Goal: Task Accomplishment & Management: Use online tool/utility

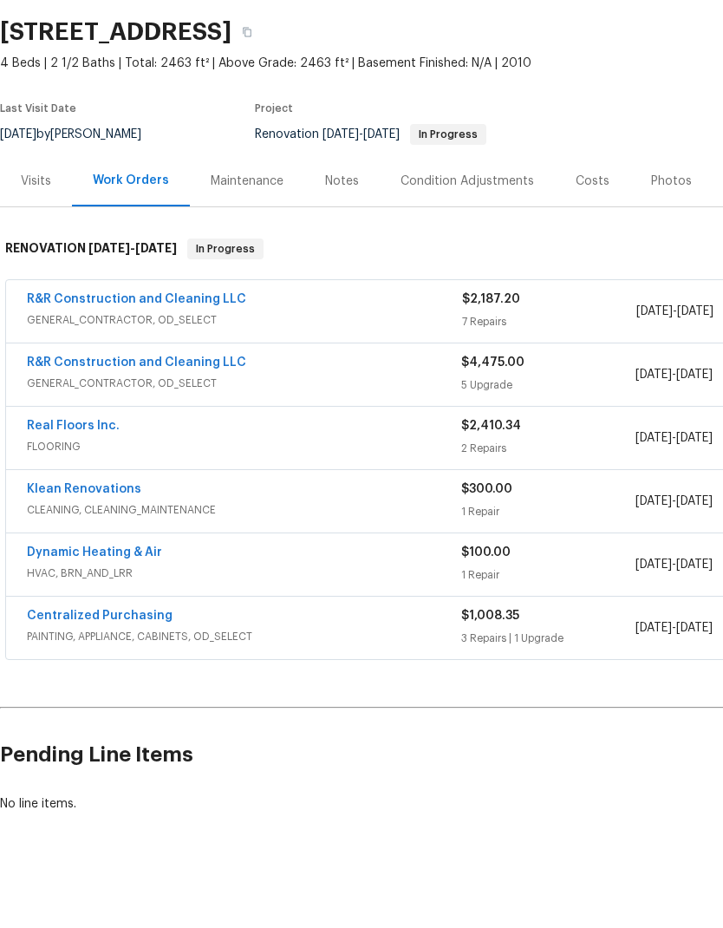
scroll to position [69, 0]
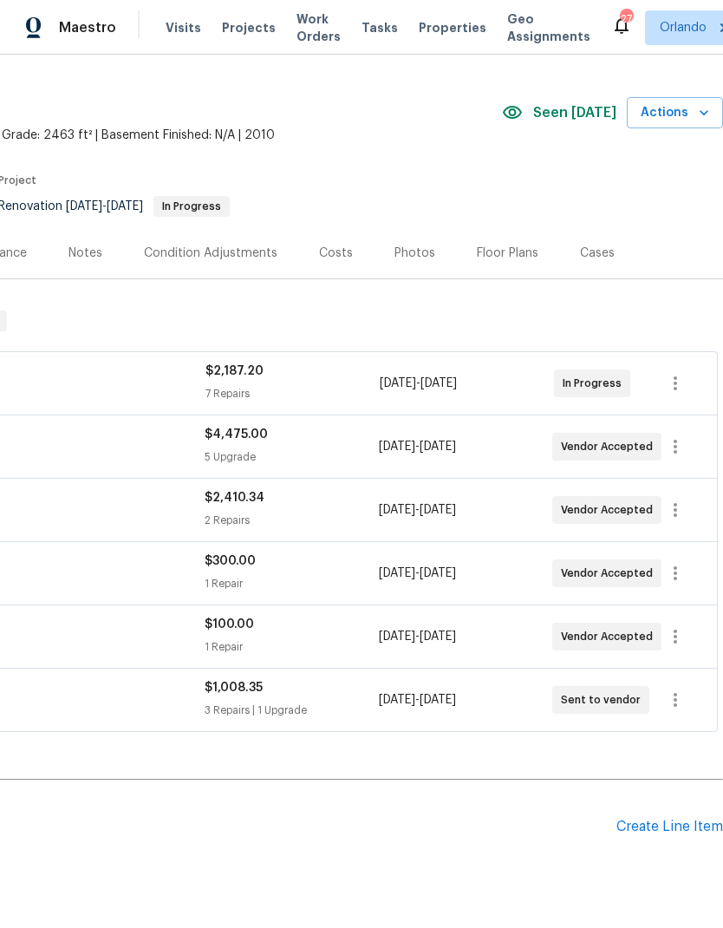
scroll to position [36, 257]
click at [697, 104] on icon "button" at bounding box center [704, 112] width 17 height 17
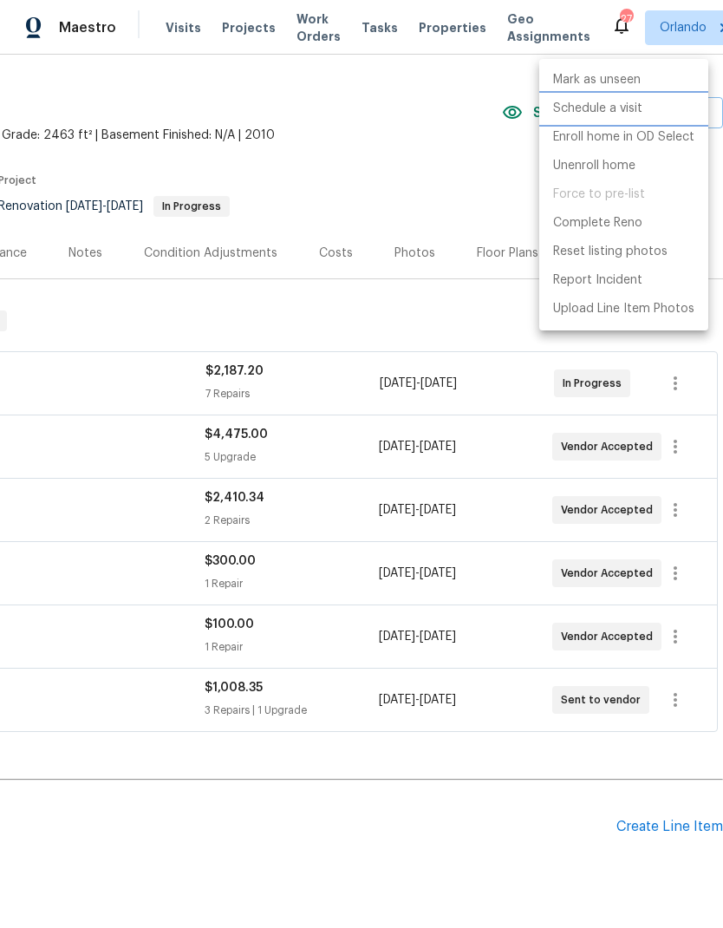
click at [632, 105] on p "Schedule a visit" at bounding box center [597, 109] width 89 height 18
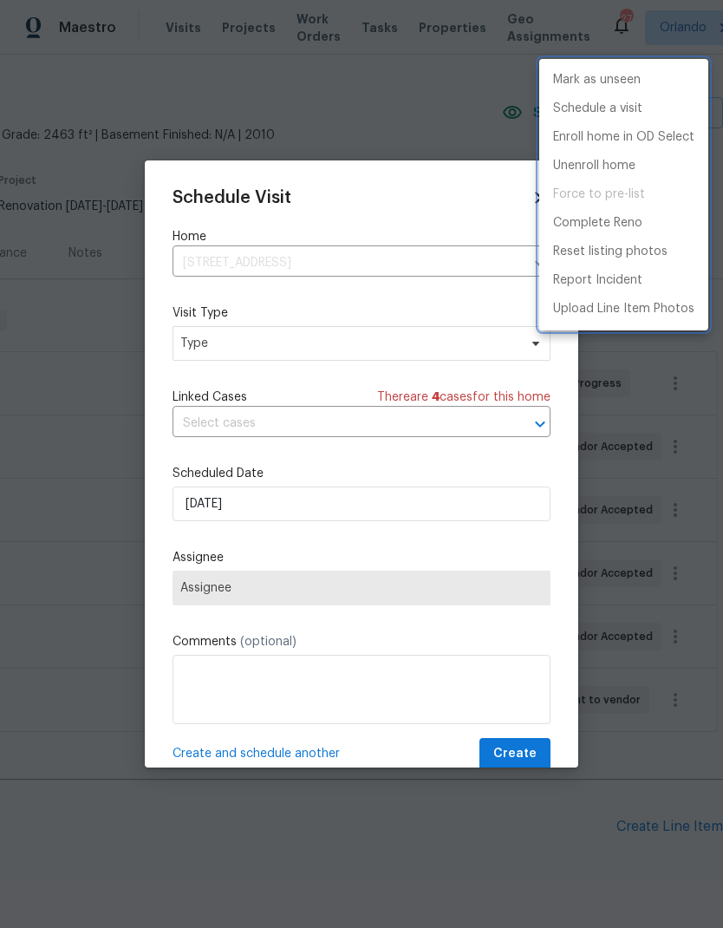
click at [458, 352] on div at bounding box center [361, 464] width 723 height 928
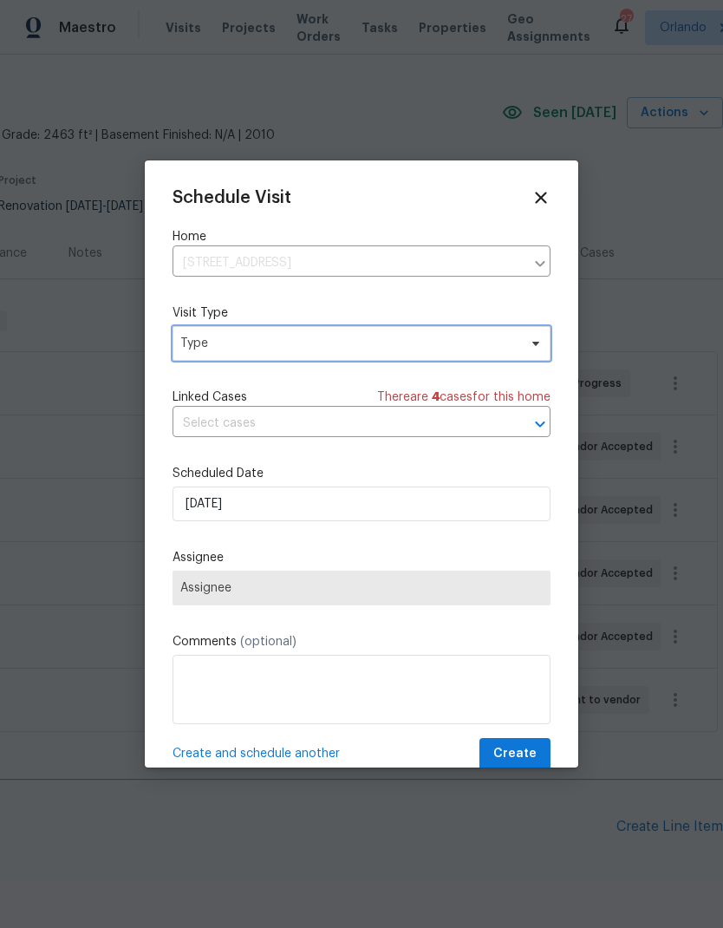
click at [522, 336] on span "Type" at bounding box center [362, 343] width 378 height 35
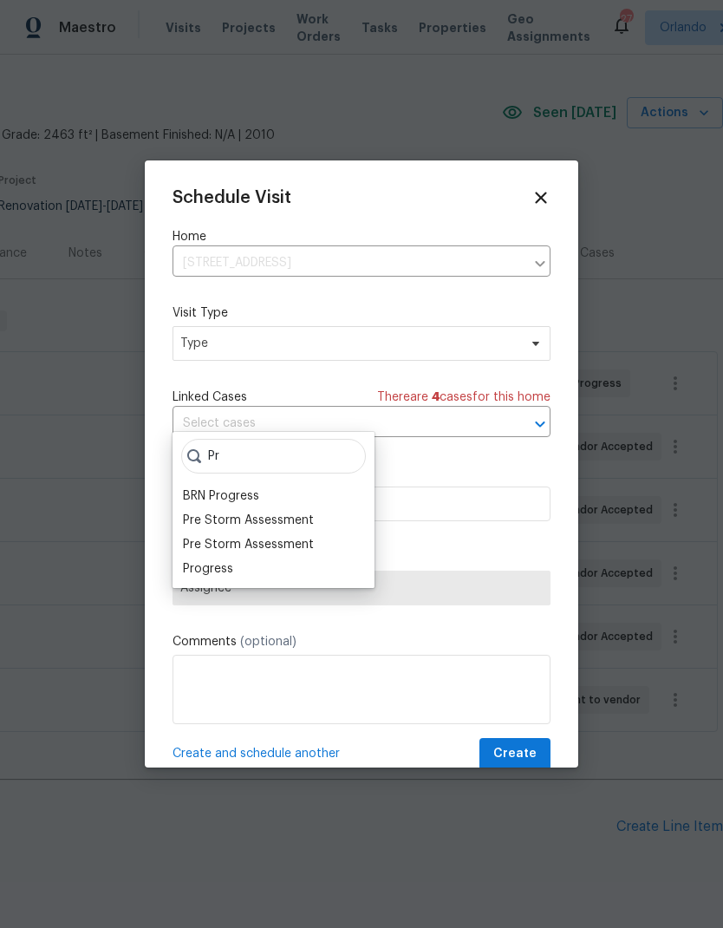
type input "Pr"
click at [238, 557] on div "Progress" at bounding box center [274, 569] width 192 height 24
click at [230, 560] on div "Progress" at bounding box center [208, 568] width 50 height 17
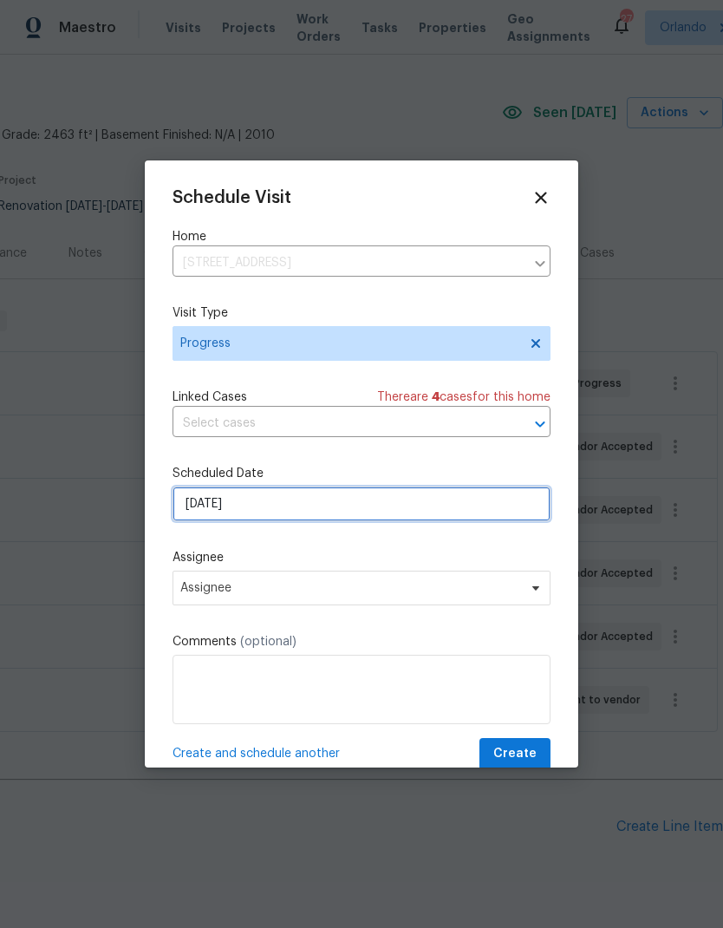
click at [401, 494] on input "9/8/2025" at bounding box center [362, 504] width 378 height 35
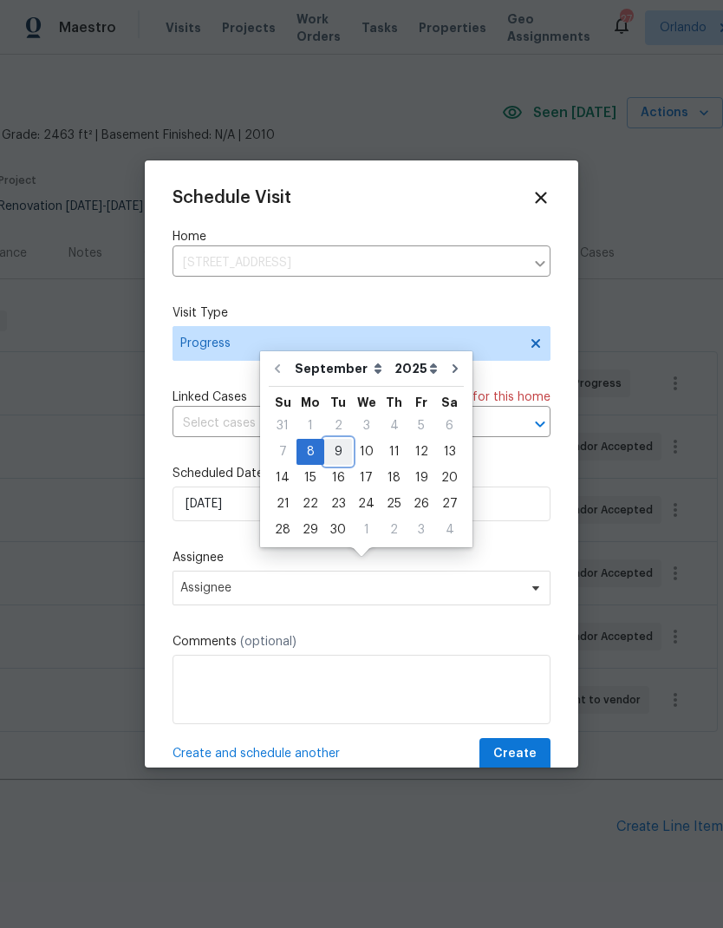
click at [336, 440] on div "9" at bounding box center [338, 452] width 28 height 24
type input "9/9/2025"
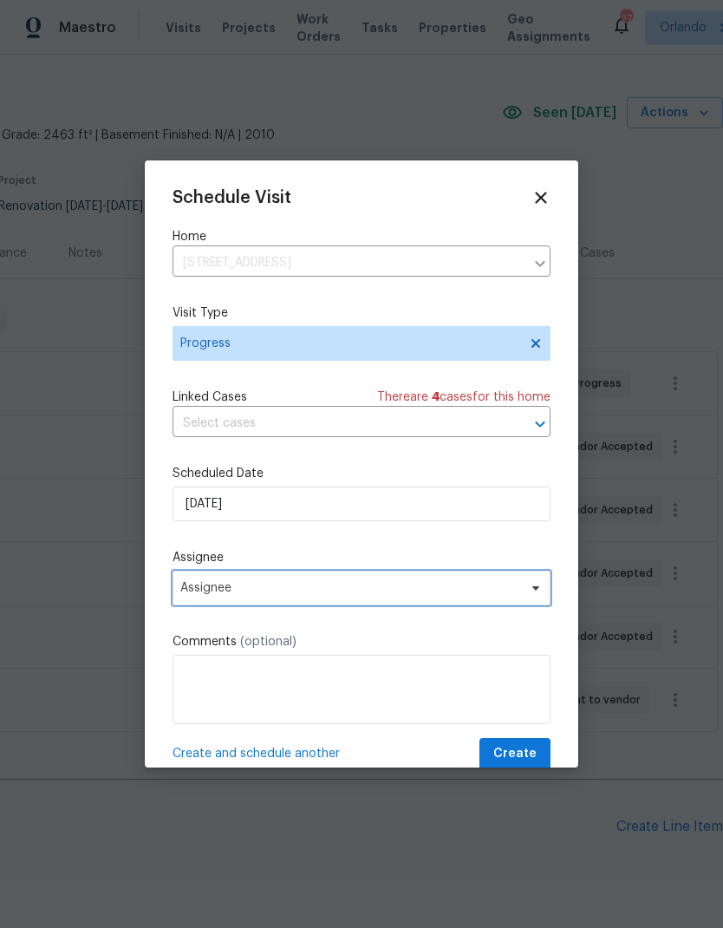
click at [518, 580] on span "Assignee" at bounding box center [362, 588] width 378 height 35
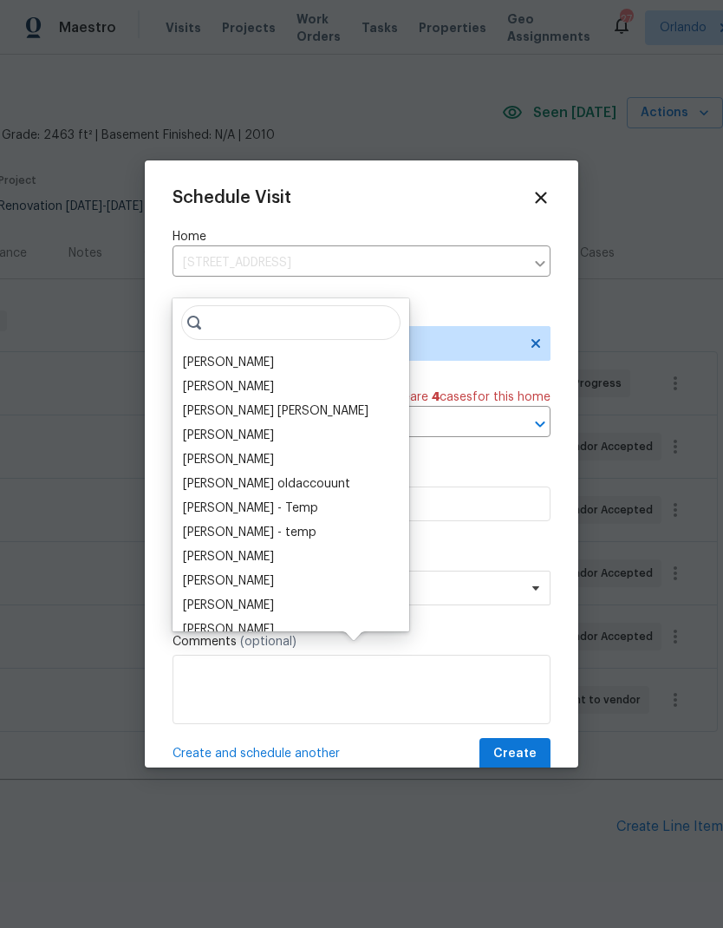
click at [284, 350] on div "[PERSON_NAME]" at bounding box center [291, 362] width 226 height 24
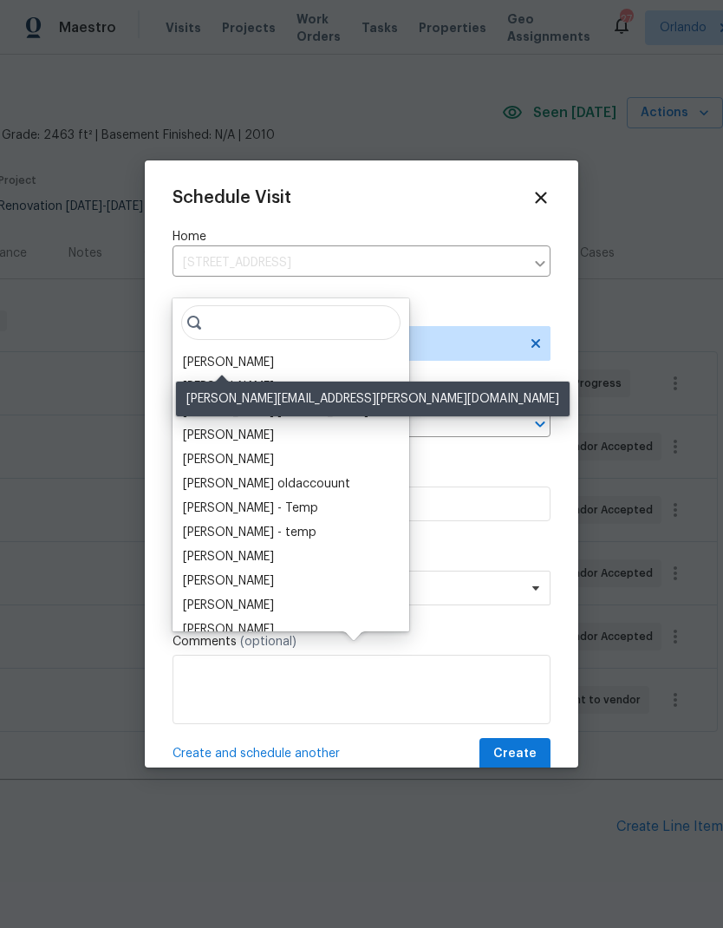
click at [256, 354] on div "[PERSON_NAME]" at bounding box center [228, 362] width 91 height 17
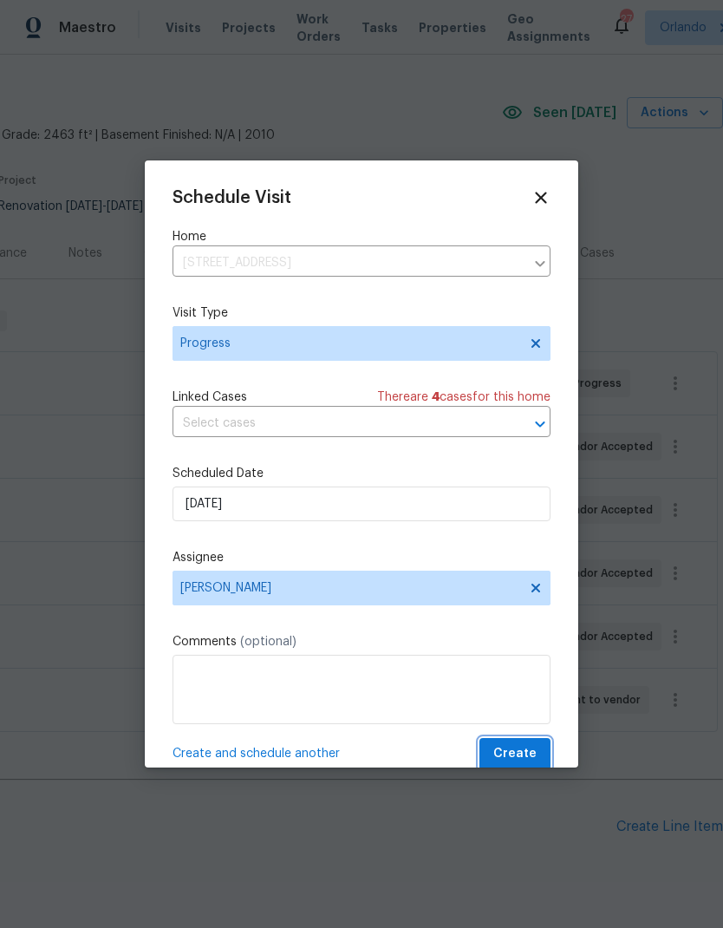
click at [525, 755] on span "Create" at bounding box center [514, 754] width 43 height 22
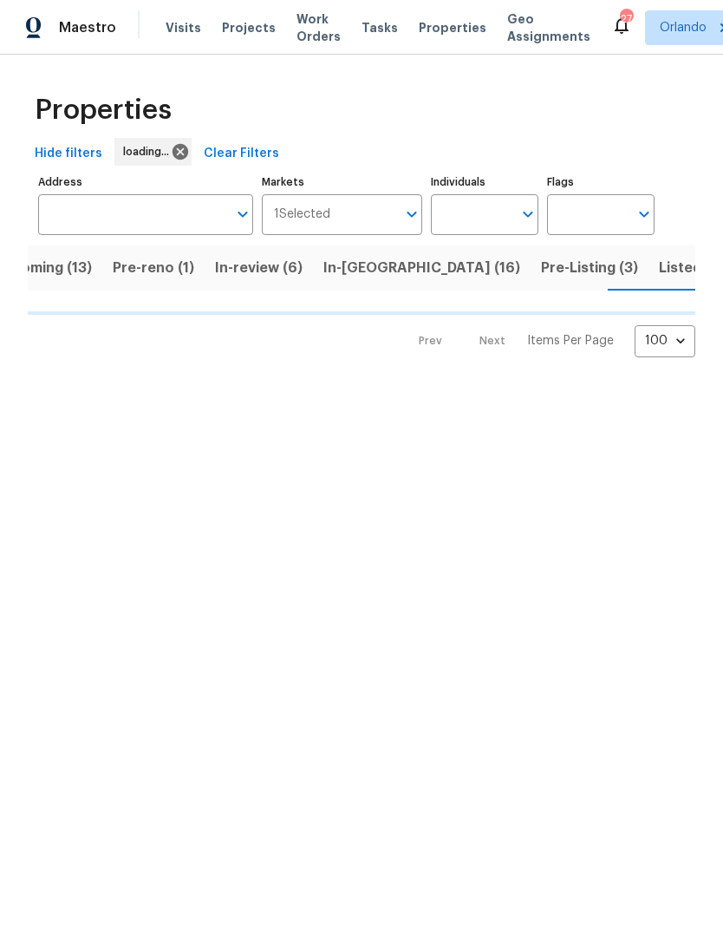
scroll to position [0, 51]
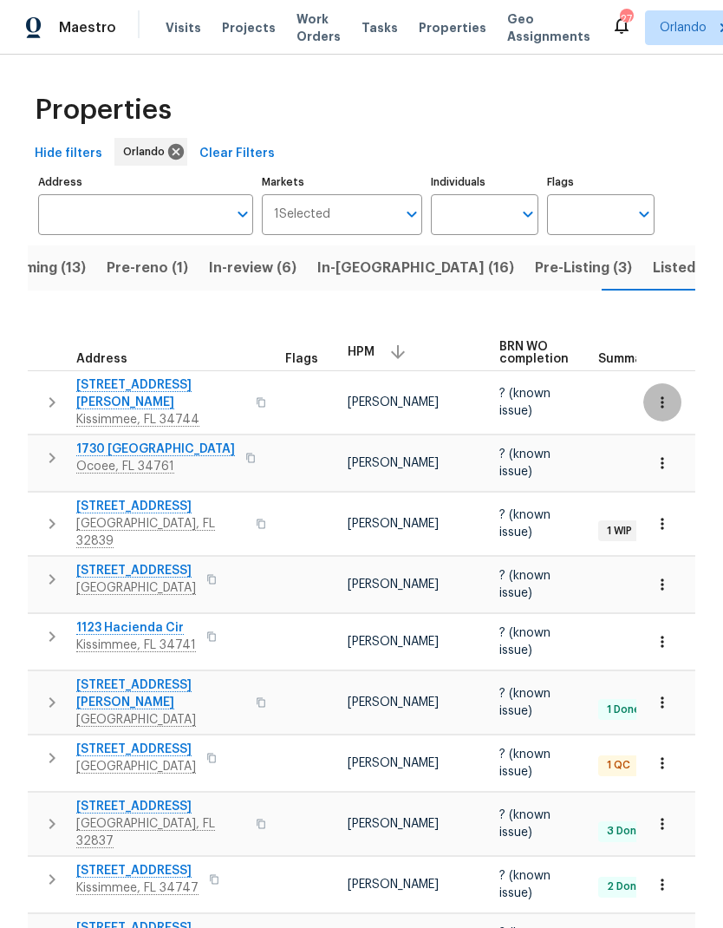
click at [663, 394] on icon "button" at bounding box center [662, 402] width 17 height 17
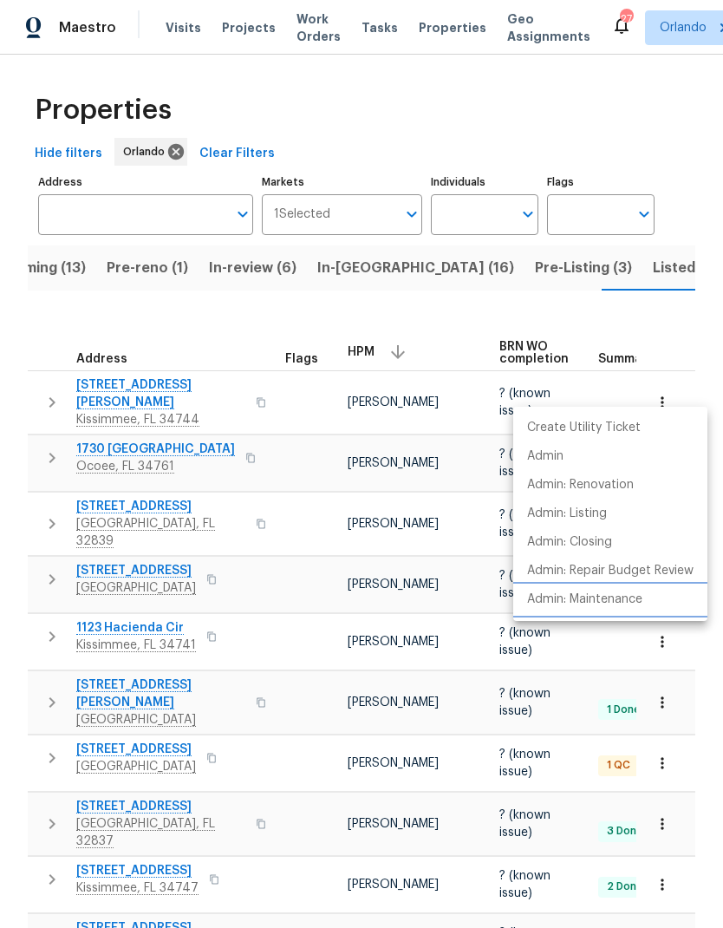
click at [635, 605] on p "Admin: Maintenance" at bounding box center [584, 600] width 115 height 18
click at [430, 316] on div at bounding box center [361, 464] width 723 height 928
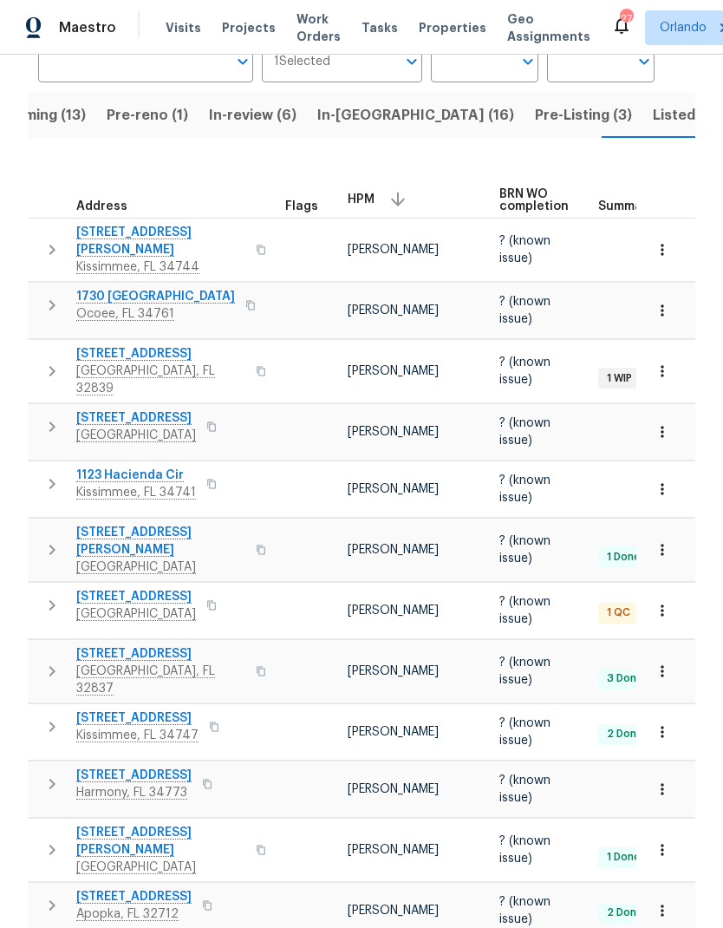
scroll to position [154, 0]
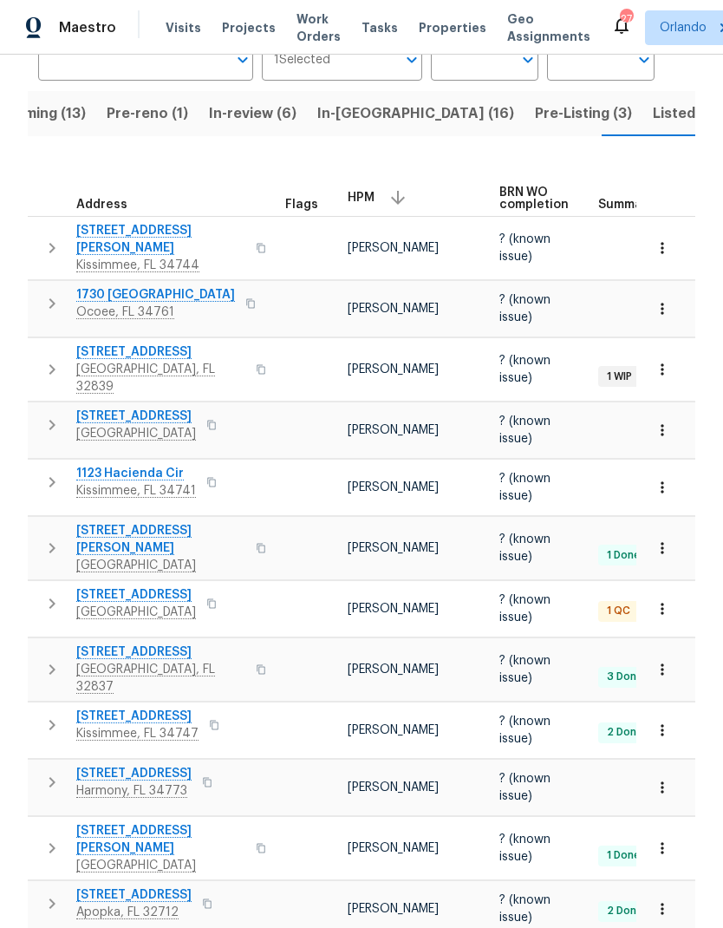
click at [665, 661] on icon "button" at bounding box center [662, 669] width 17 height 17
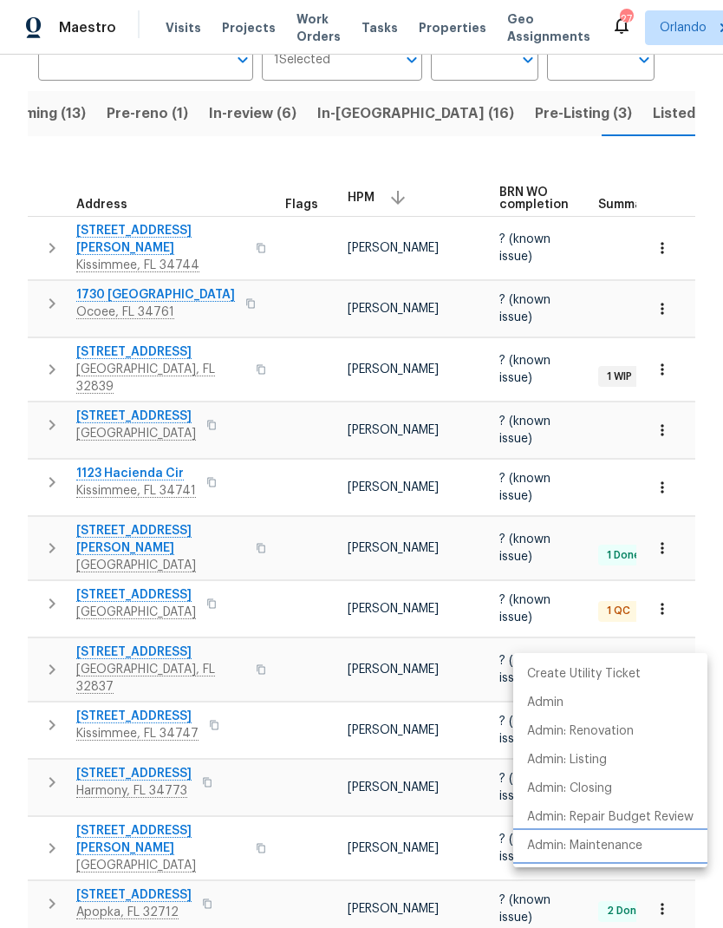
click at [617, 851] on p "Admin: Maintenance" at bounding box center [584, 846] width 115 height 18
click at [712, 591] on div at bounding box center [361, 464] width 723 height 928
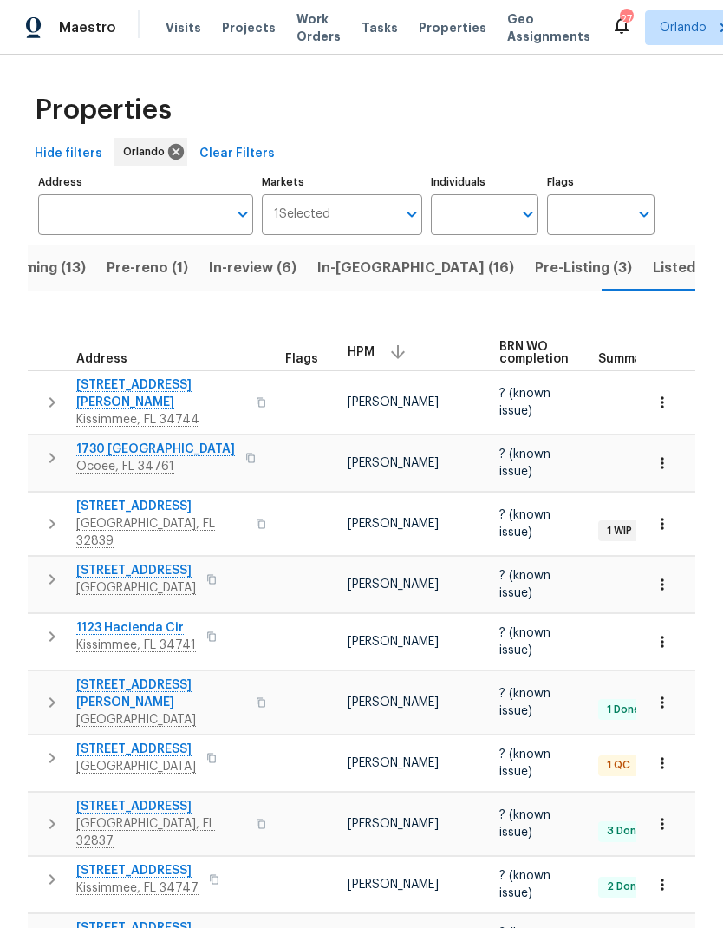
scroll to position [0, 0]
click at [653, 280] on span "Listed (69)" at bounding box center [690, 268] width 75 height 24
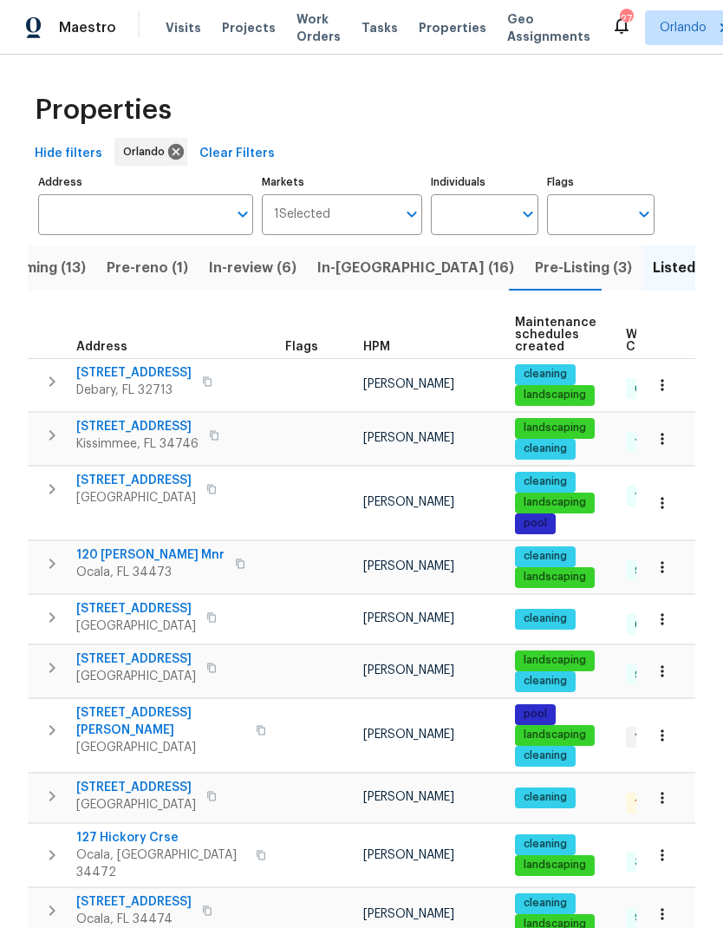
click at [398, 343] on div "HPM" at bounding box center [432, 347] width 138 height 12
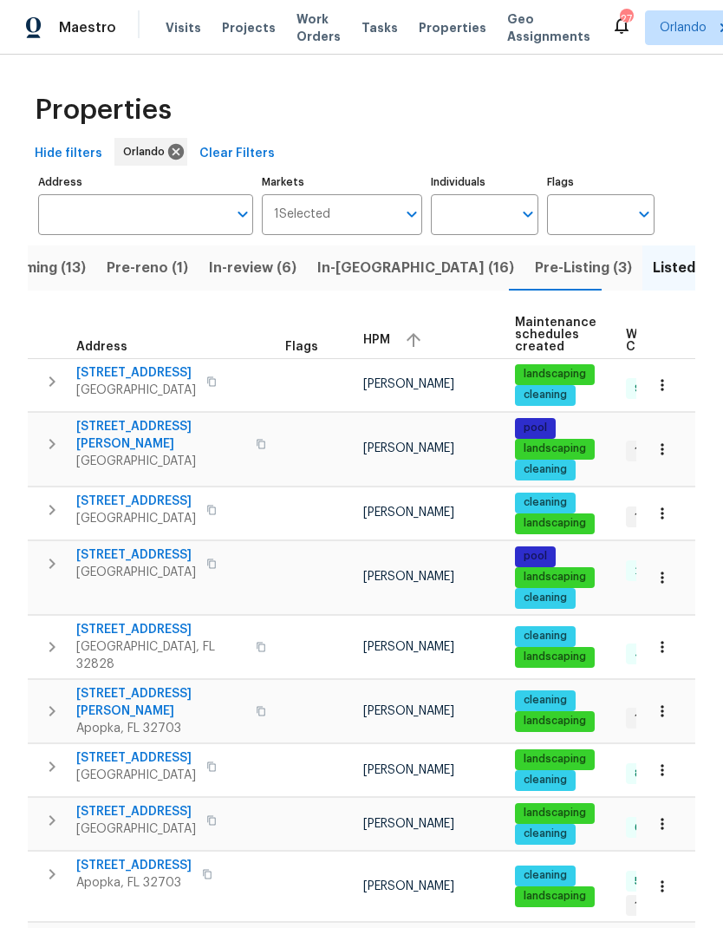
click at [398, 345] on div "HPM" at bounding box center [432, 340] width 138 height 26
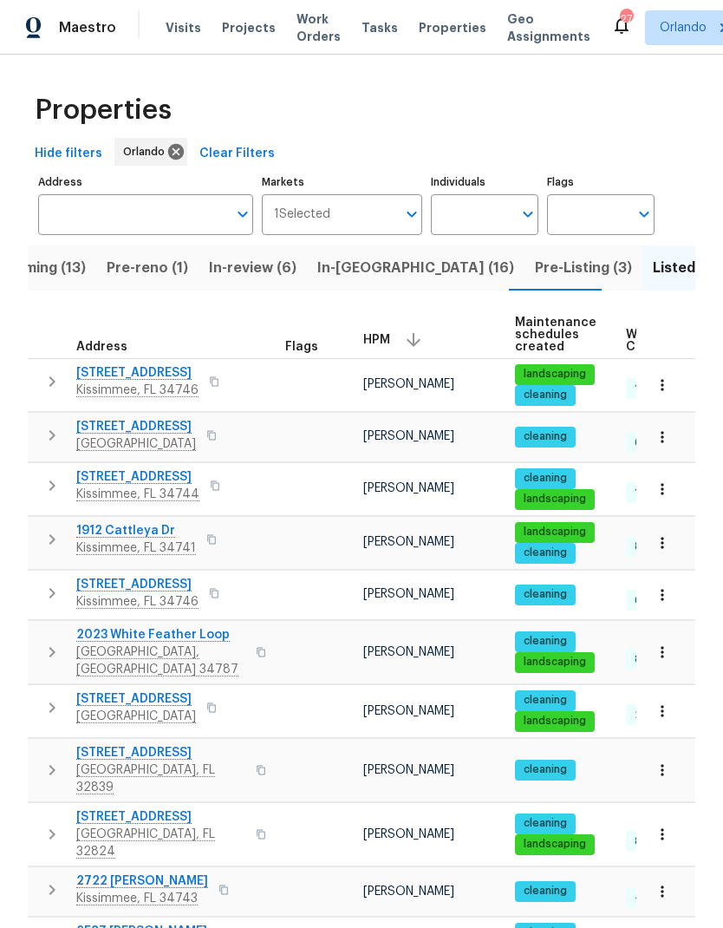
click at [666, 387] on icon "button" at bounding box center [662, 384] width 17 height 17
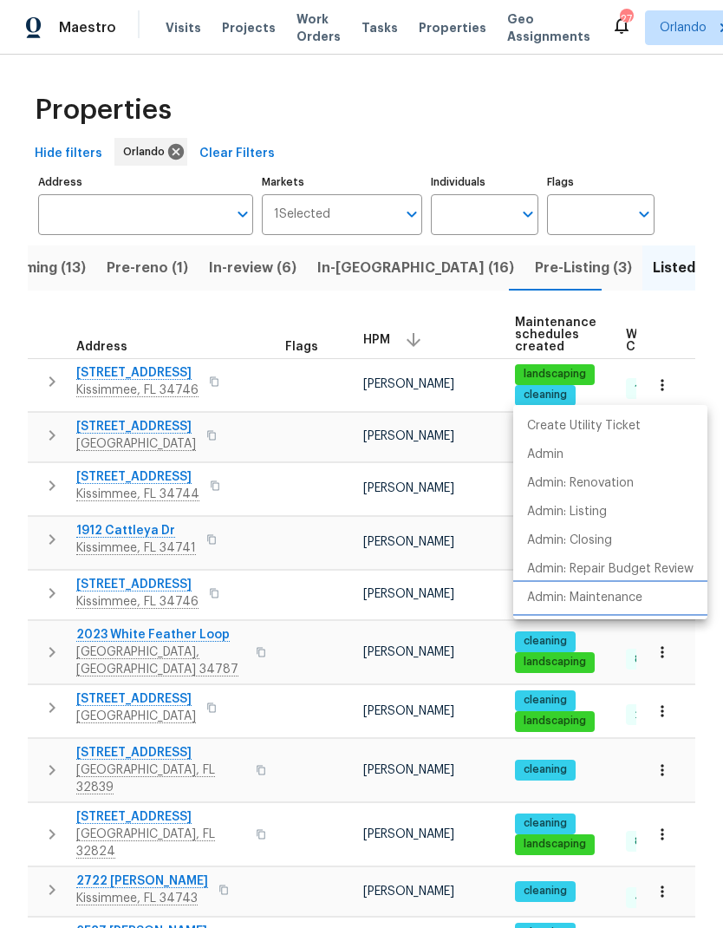
click at [616, 592] on p "Admin: Maintenance" at bounding box center [584, 598] width 115 height 18
click at [698, 180] on div at bounding box center [361, 464] width 723 height 928
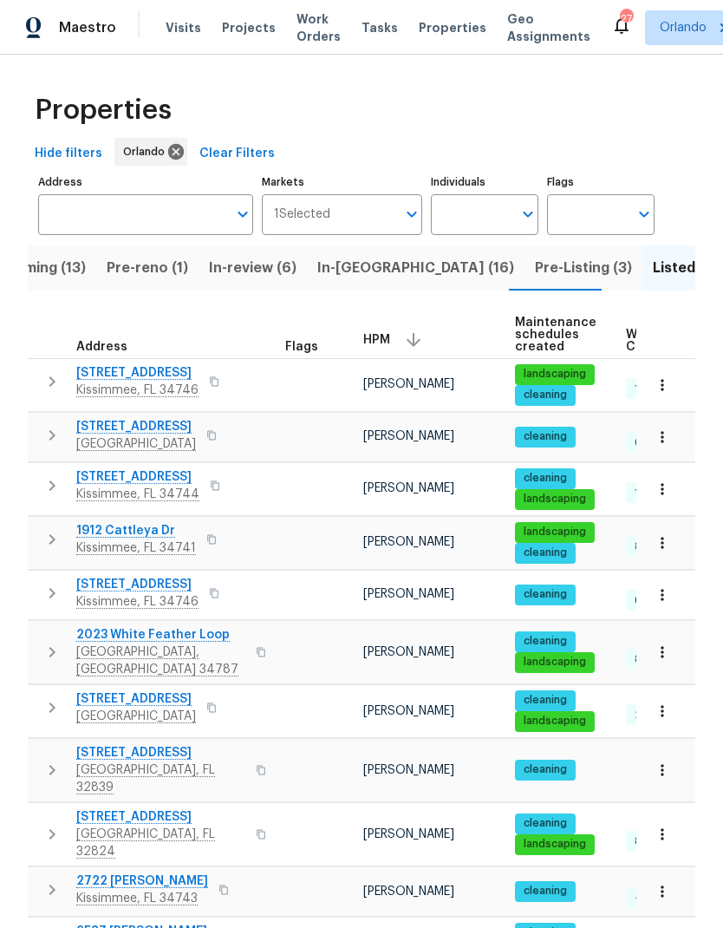
click at [669, 643] on icon "button" at bounding box center [662, 651] width 17 height 17
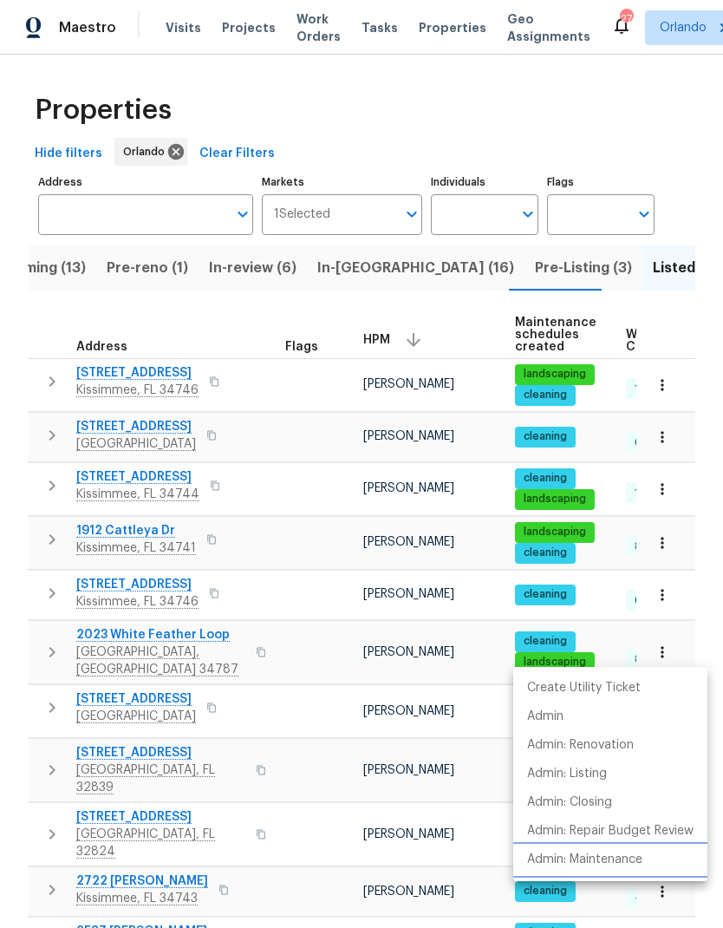
click at [630, 865] on p "Admin: Maintenance" at bounding box center [584, 860] width 115 height 18
click at [704, 470] on div at bounding box center [361, 464] width 723 height 928
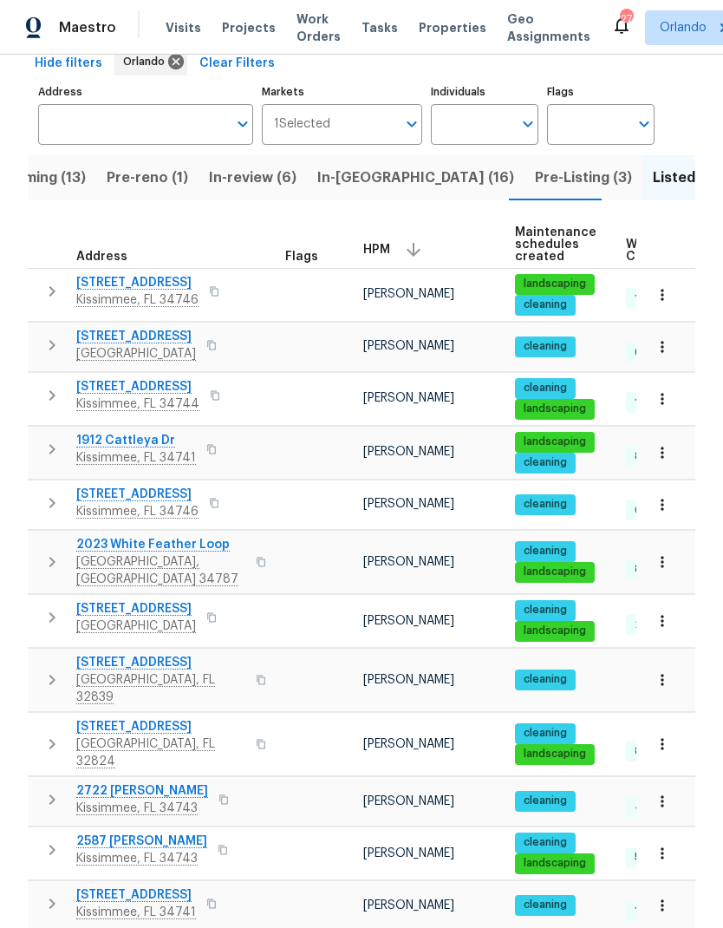
scroll to position [89, 0]
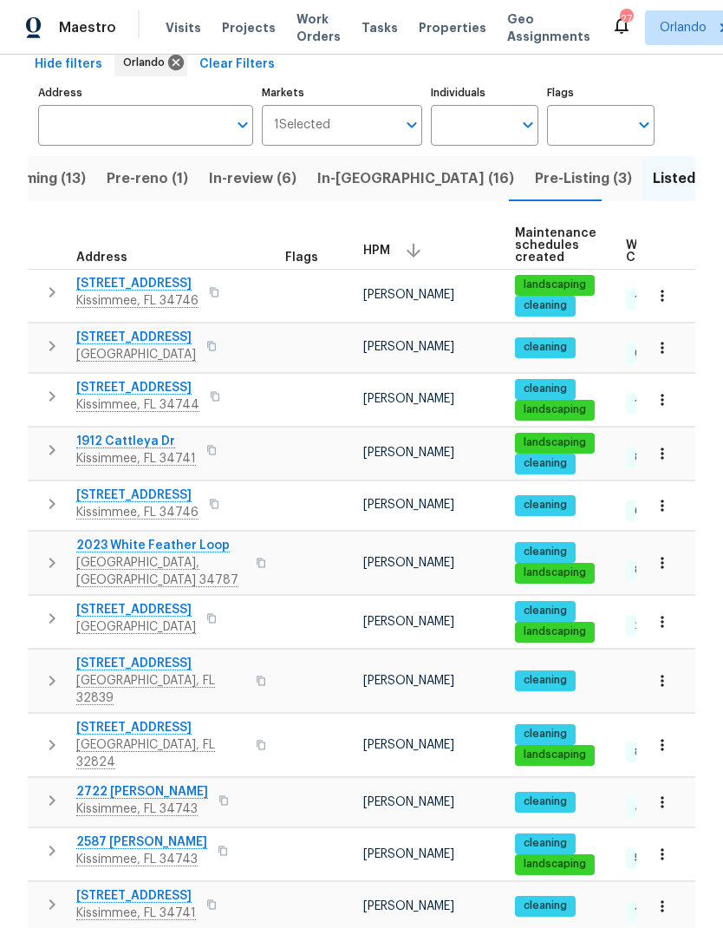
click at [660, 613] on icon "button" at bounding box center [662, 621] width 17 height 17
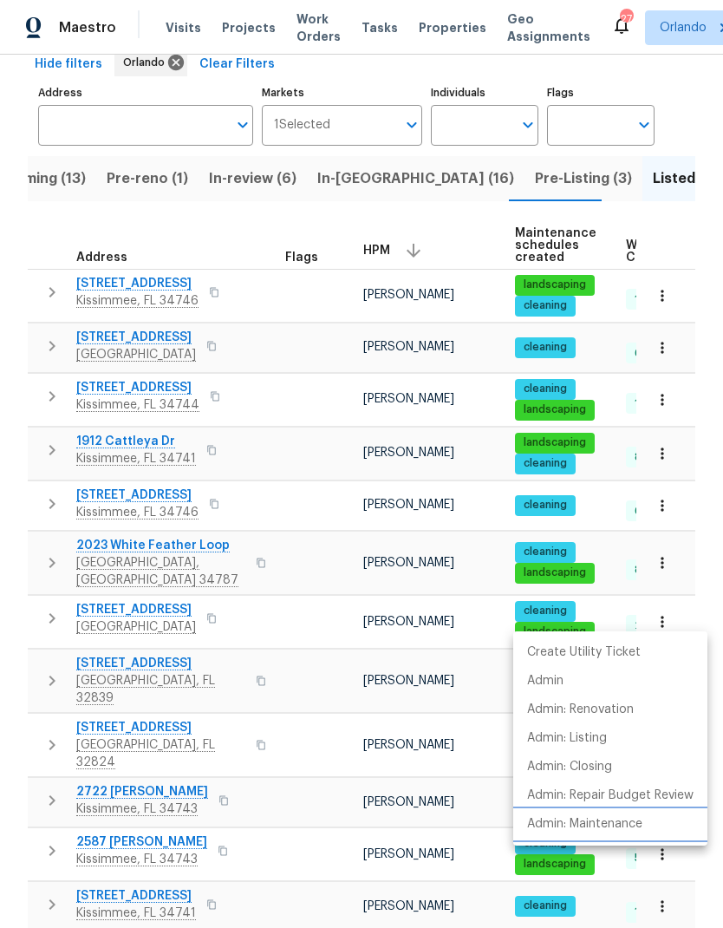
click at [637, 827] on p "Admin: Maintenance" at bounding box center [584, 824] width 115 height 18
click at [704, 534] on div at bounding box center [361, 464] width 723 height 928
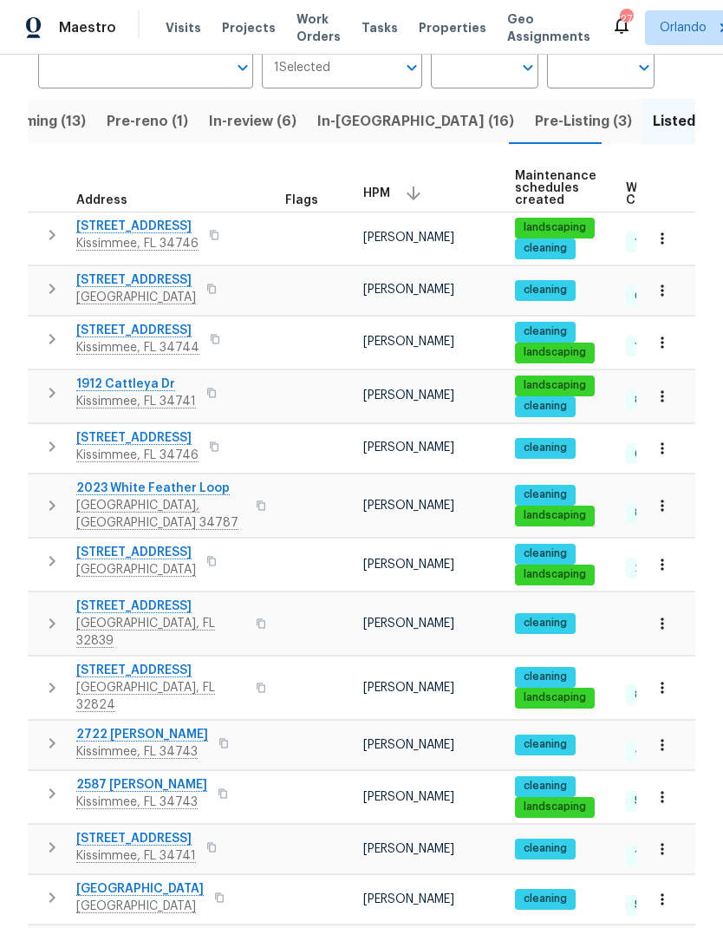
scroll to position [157, 0]
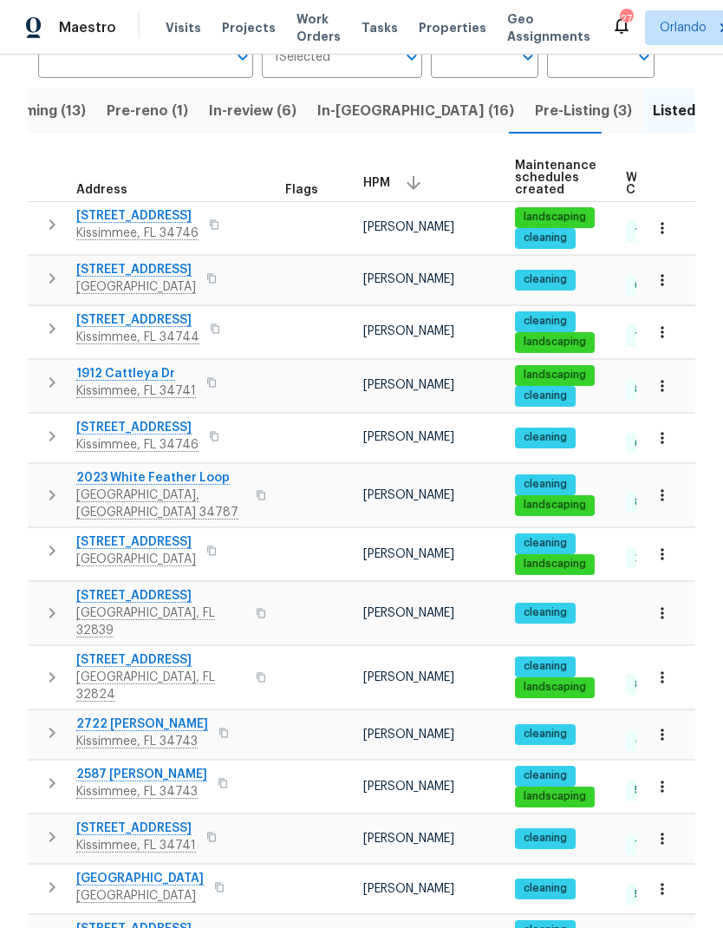
click at [662, 669] on icon "button" at bounding box center [662, 677] width 17 height 17
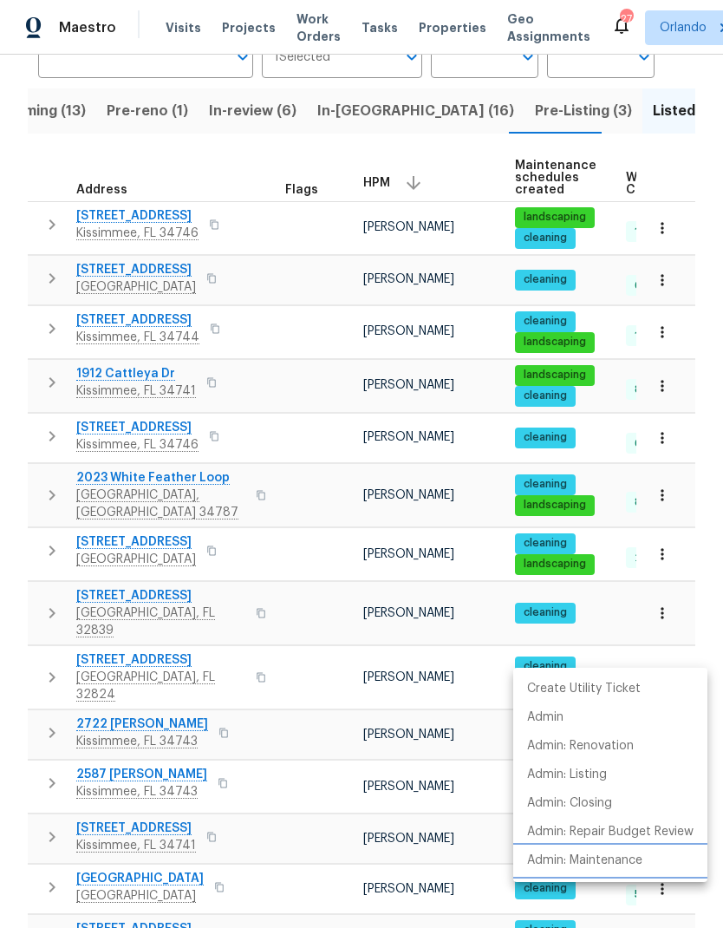
click at [626, 865] on p "Admin: Maintenance" at bounding box center [584, 861] width 115 height 18
click at [702, 567] on div at bounding box center [361, 464] width 723 height 928
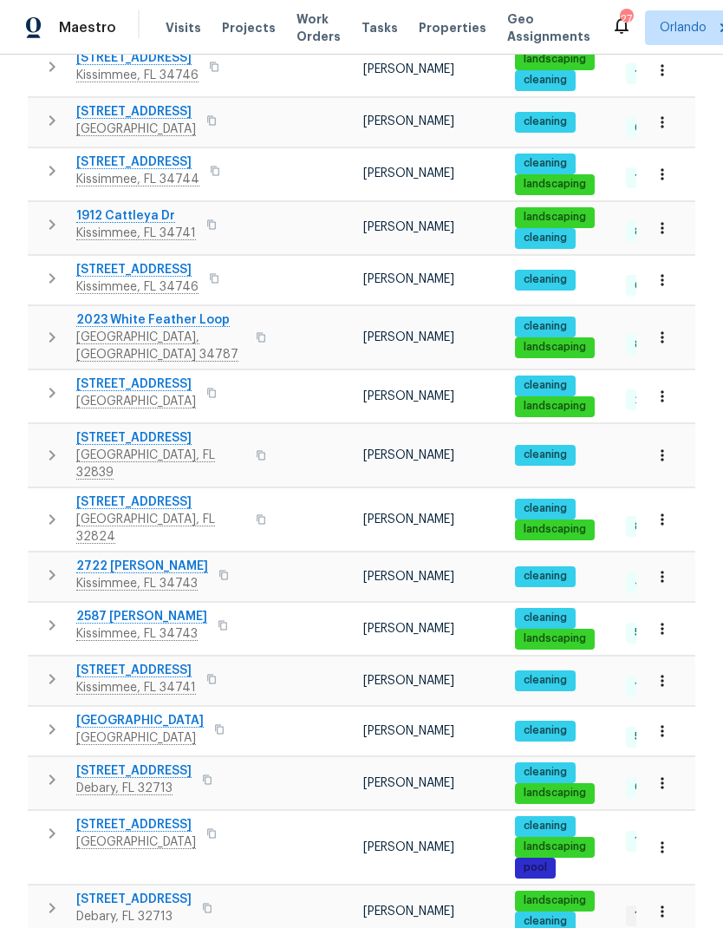
scroll to position [322, 0]
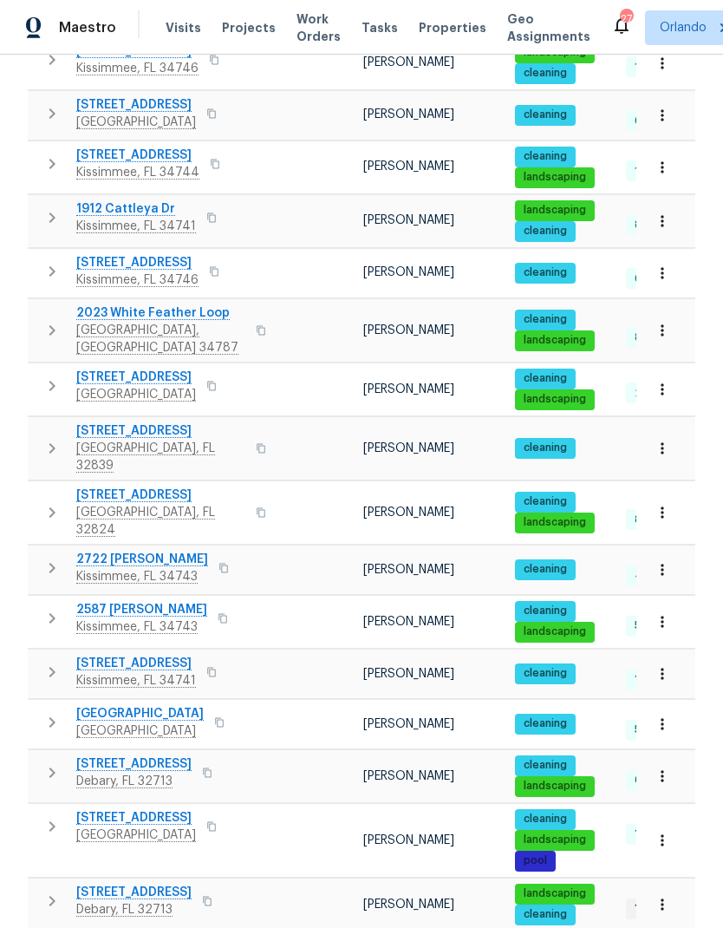
click at [666, 613] on icon "button" at bounding box center [662, 621] width 17 height 17
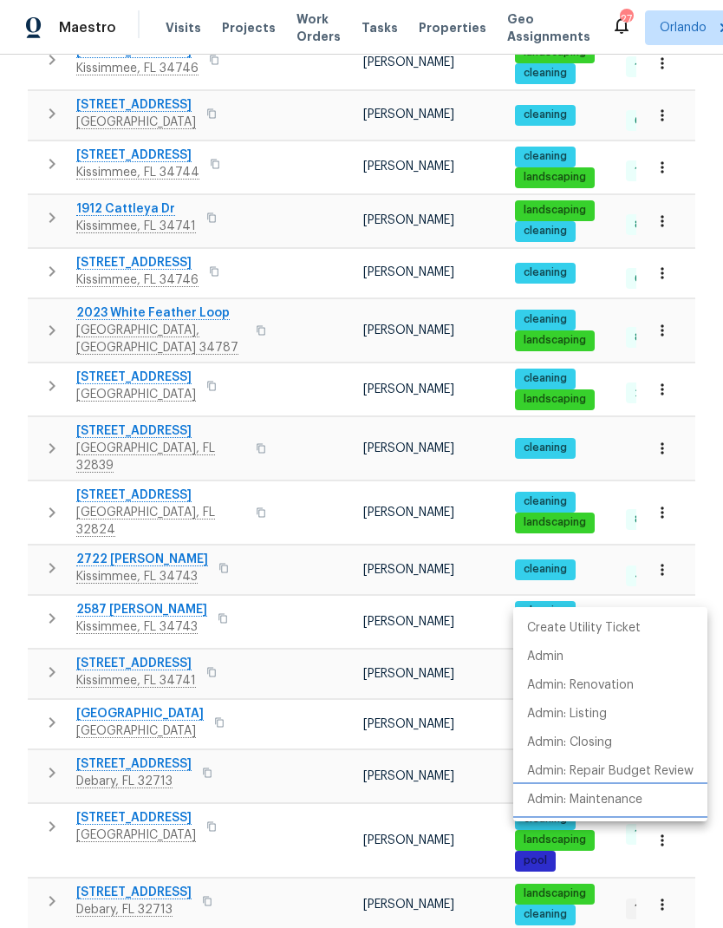
click at [627, 803] on p "Admin: Maintenance" at bounding box center [584, 800] width 115 height 18
click at [709, 569] on div at bounding box center [361, 464] width 723 height 928
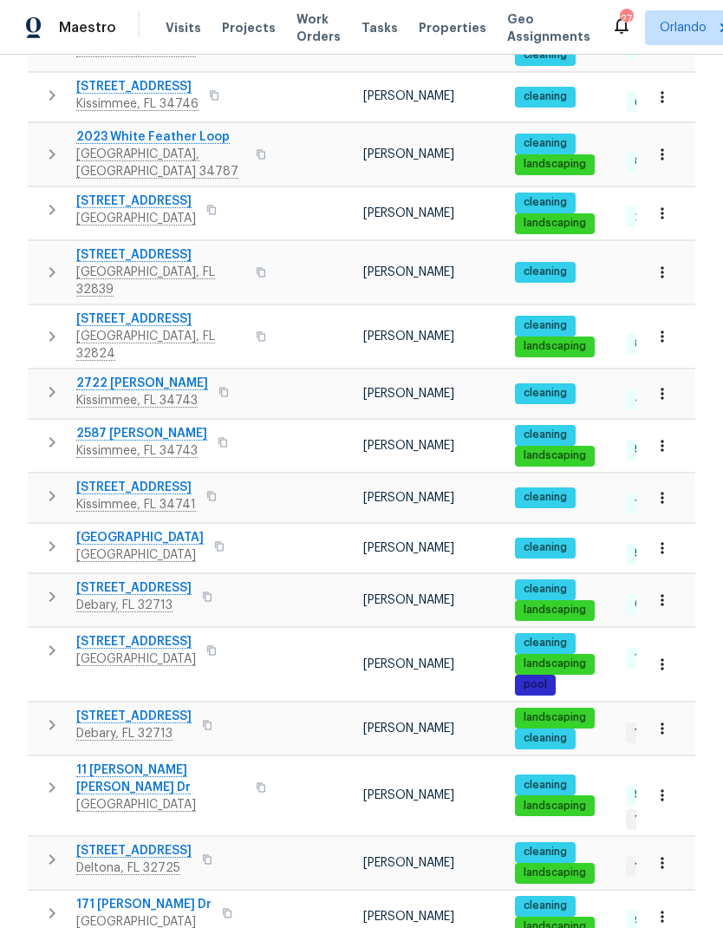
scroll to position [500, 0]
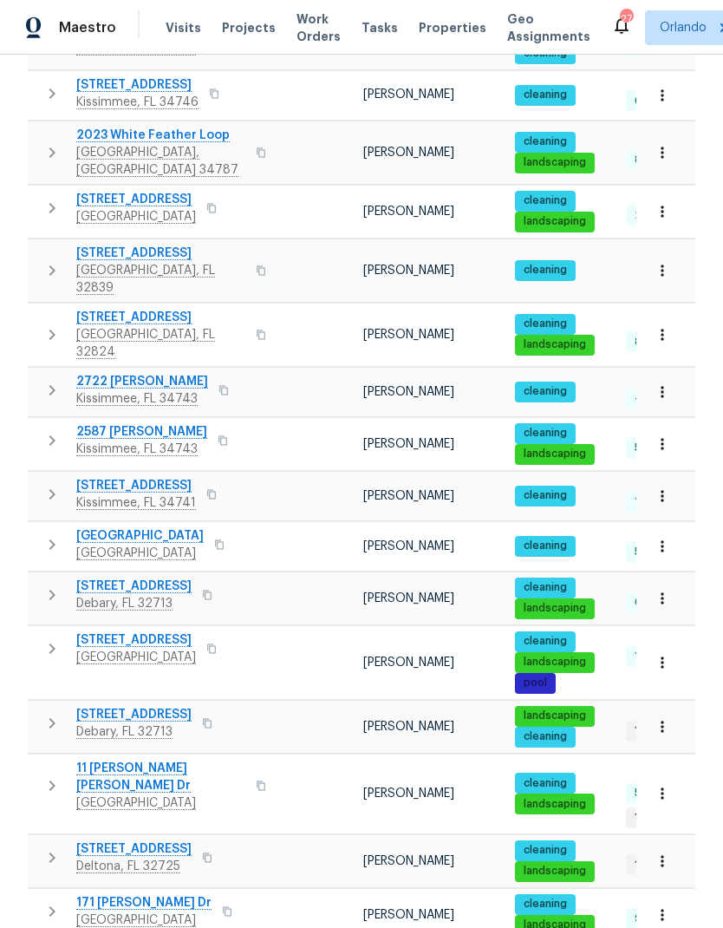
click at [661, 538] on icon "button" at bounding box center [662, 546] width 17 height 17
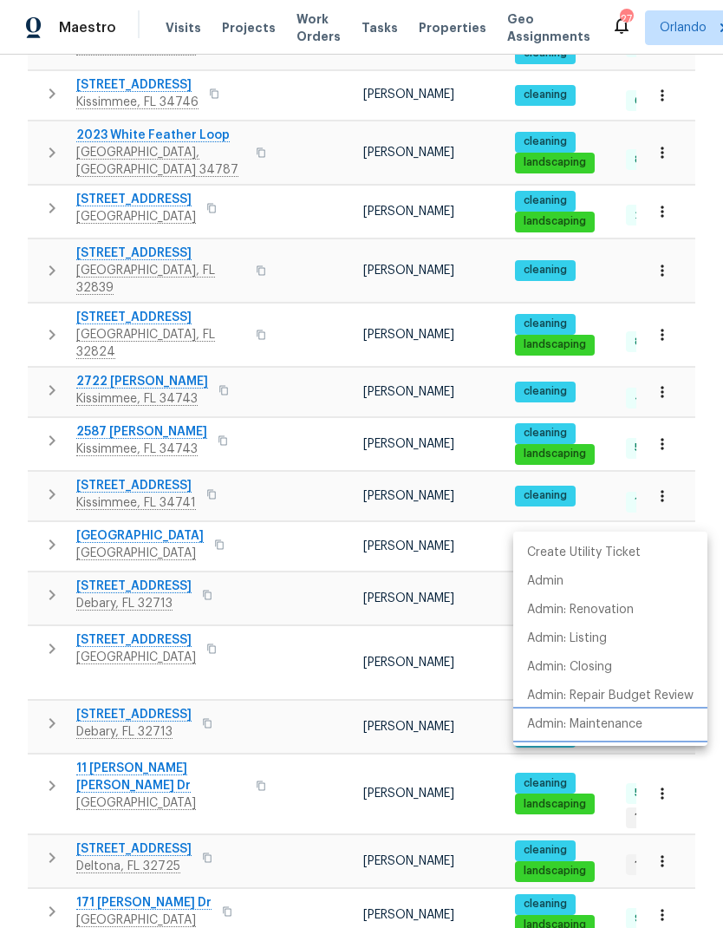
click at [624, 727] on p "Admin: Maintenance" at bounding box center [584, 724] width 115 height 18
click at [703, 467] on div at bounding box center [361, 464] width 723 height 928
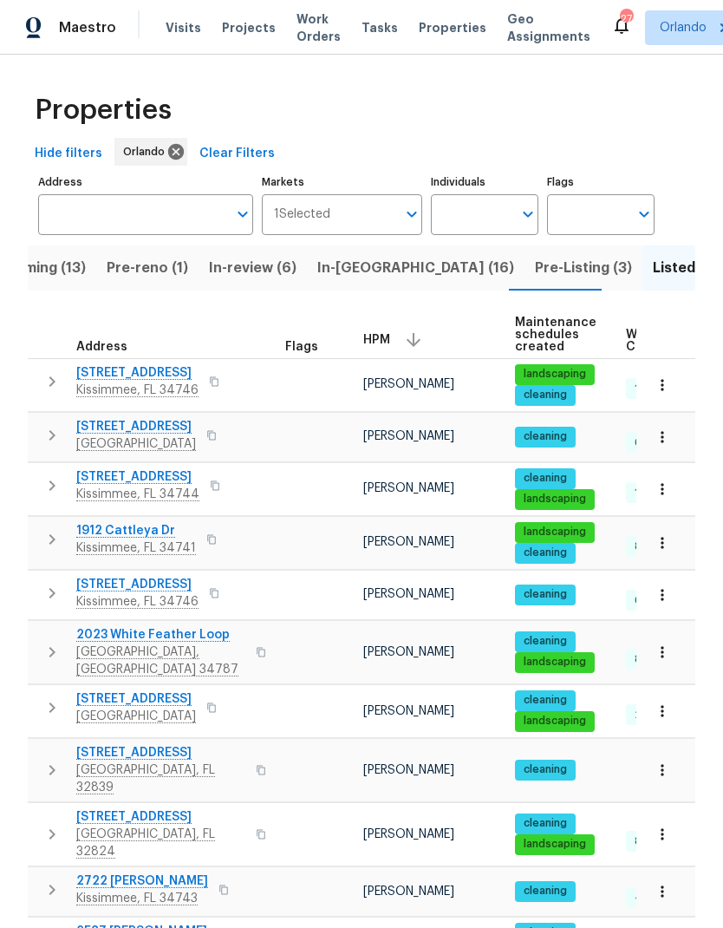
scroll to position [0, 0]
click at [350, 278] on span "In-[GEOGRAPHIC_DATA] (16)" at bounding box center [415, 268] width 197 height 24
